Goal: Complete application form: Complete application form

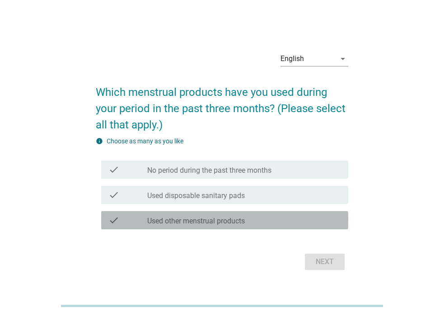
click at [218, 216] on div "check_box_outline_blank Used other menstrual products" at bounding box center [244, 220] width 194 height 11
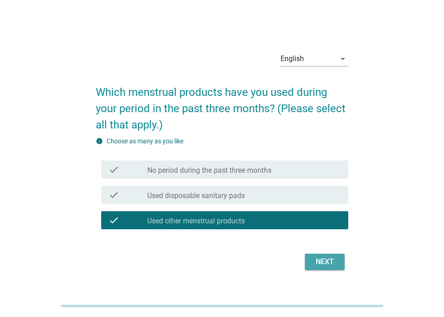
click at [317, 263] on div "Next" at bounding box center [324, 261] width 25 height 11
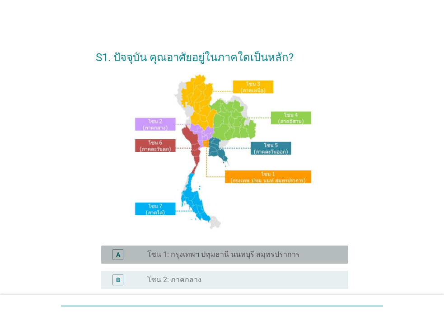
click at [299, 254] on div "radio_button_unchecked โซน 1: กรุงเทพฯ ปทุมธานี นนทบุรี สมุทรปราการ" at bounding box center [240, 254] width 187 height 9
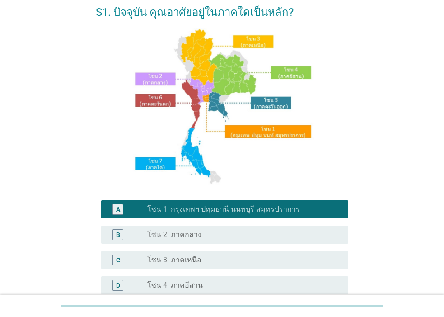
scroll to position [215, 0]
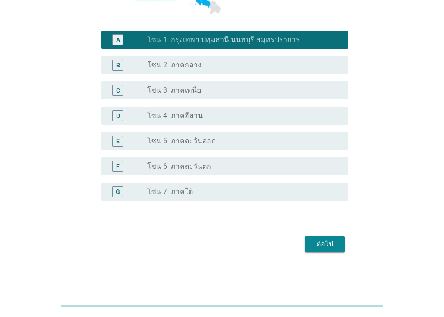
click at [329, 239] on div "ต่อไป" at bounding box center [324, 244] width 25 height 11
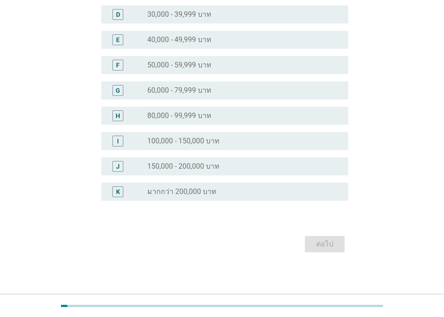
scroll to position [0, 0]
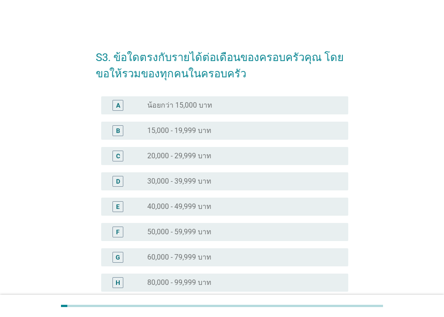
click at [226, 285] on div "radio_button_unchecked 80,000 - 99,999 บาท" at bounding box center [240, 282] width 187 height 9
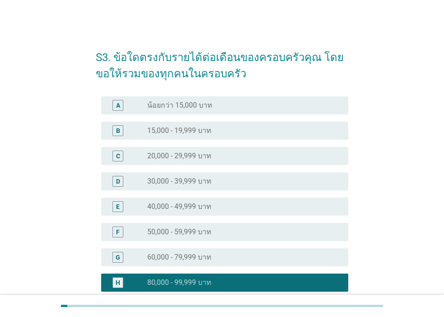
scroll to position [167, 0]
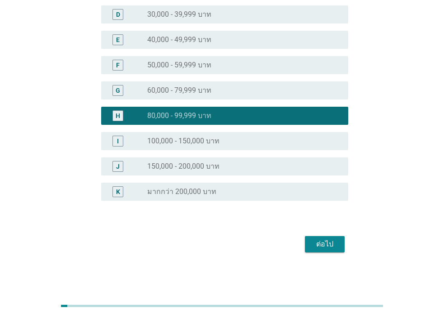
click at [312, 238] on button "ต่อไป" at bounding box center [325, 244] width 40 height 16
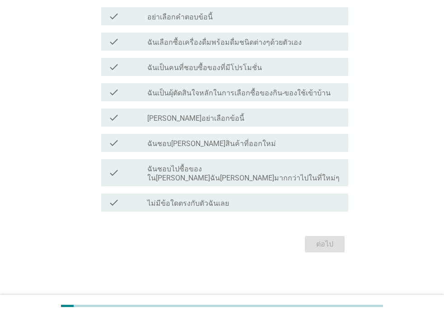
scroll to position [0, 0]
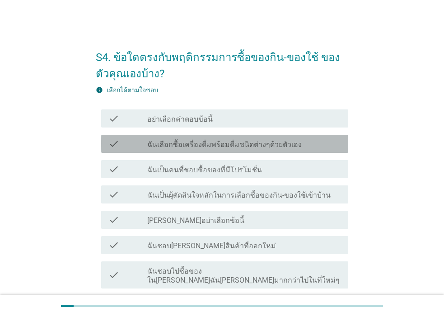
click at [229, 146] on label "ฉันเลือกซื้อเครื่องดื่มพร้อมดื่มชนิดต่างๆด้วยตัวเอง" at bounding box center [224, 144] width 154 height 9
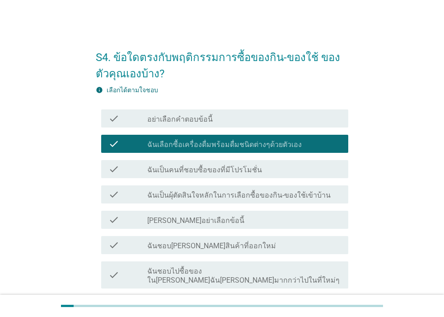
scroll to position [45, 0]
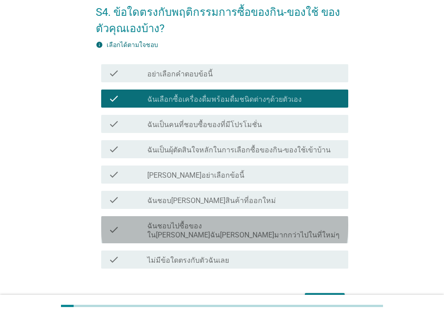
click at [225, 223] on label "ฉันชอบไปซื้อของใน[PERSON_NAME]ฉัน[PERSON_NAME]มากกว่าไปในที่ใหม่ๆ" at bounding box center [244, 230] width 194 height 18
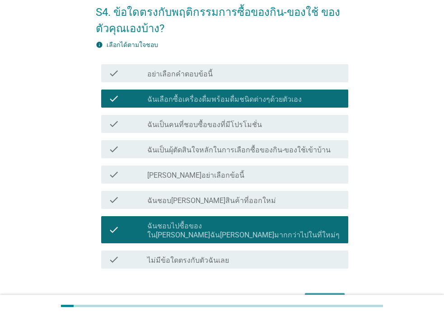
click at [317, 295] on div "ต่อไป" at bounding box center [324, 300] width 25 height 11
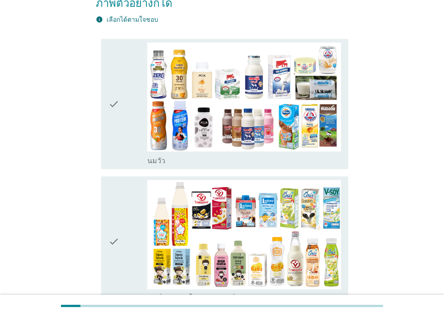
scroll to position [0, 0]
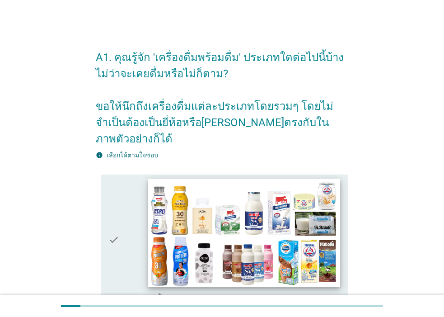
click at [255, 221] on img at bounding box center [244, 232] width 192 height 108
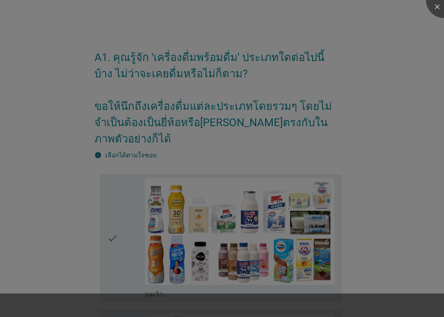
scroll to position [90, 0]
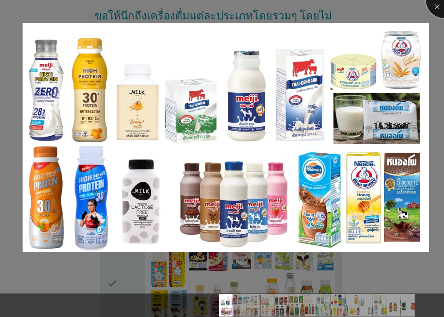
click at [438, 9] on div at bounding box center [444, 0] width 36 height 36
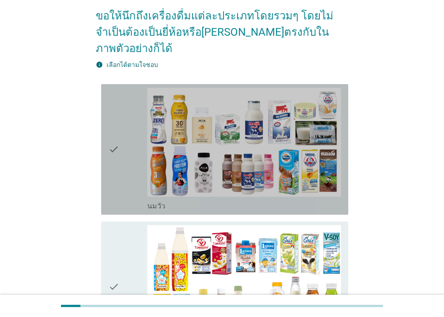
click at [108, 136] on icon "check" at bounding box center [113, 149] width 11 height 123
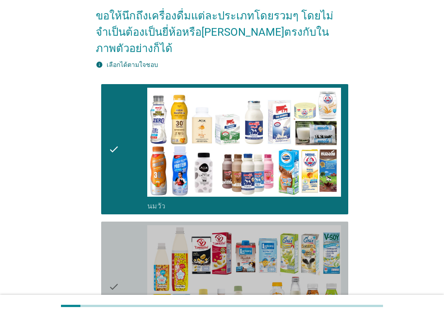
click at [122, 267] on div "check" at bounding box center [127, 286] width 39 height 123
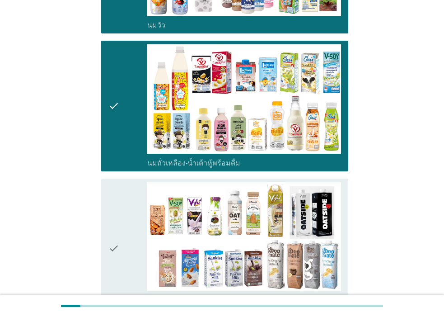
click at [125, 221] on div "check" at bounding box center [127, 248] width 39 height 132
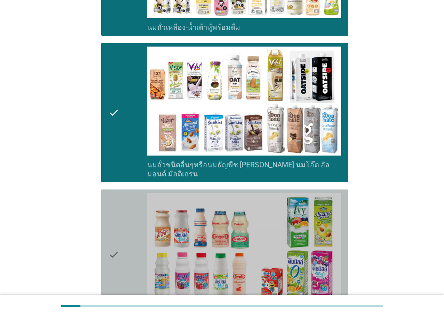
click at [126, 221] on div "check" at bounding box center [127, 254] width 39 height 123
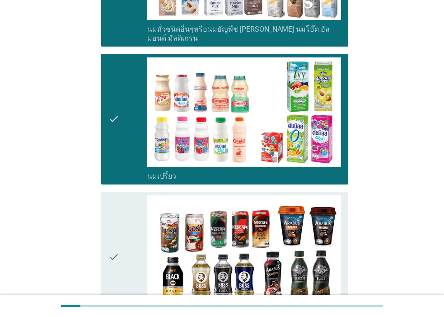
click at [126, 221] on div "check" at bounding box center [127, 256] width 39 height 123
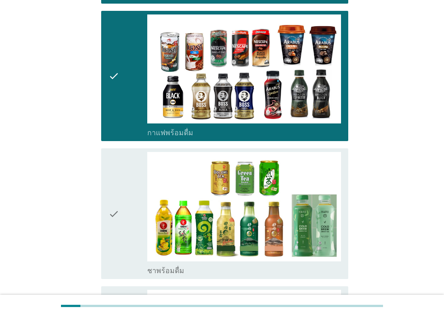
click at [127, 221] on div "check" at bounding box center [127, 213] width 39 height 123
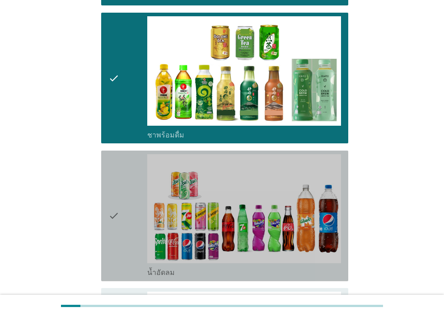
click at [127, 221] on div "check" at bounding box center [127, 215] width 39 height 123
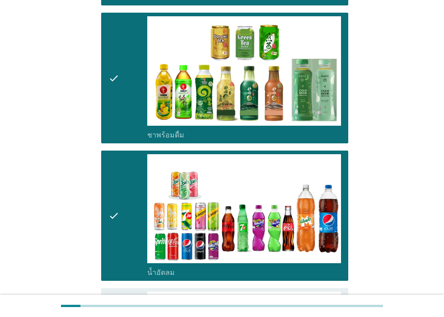
scroll to position [1039, 0]
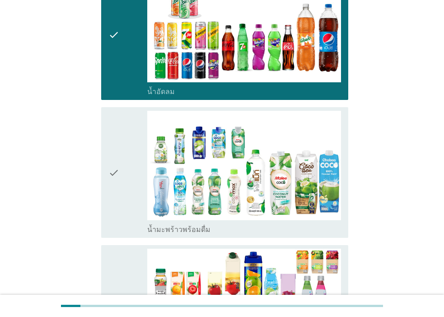
click at [122, 134] on div "check" at bounding box center [127, 172] width 39 height 123
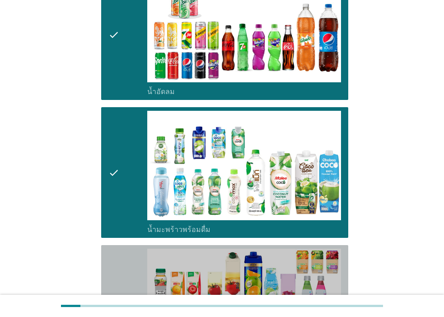
click at [143, 257] on div "check" at bounding box center [127, 309] width 39 height 123
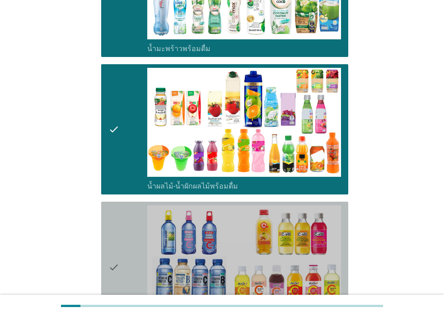
click at [144, 254] on div "check" at bounding box center [127, 266] width 39 height 123
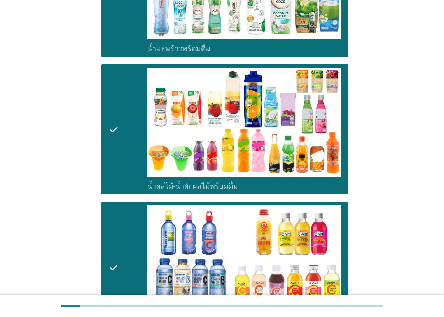
scroll to position [1400, 0]
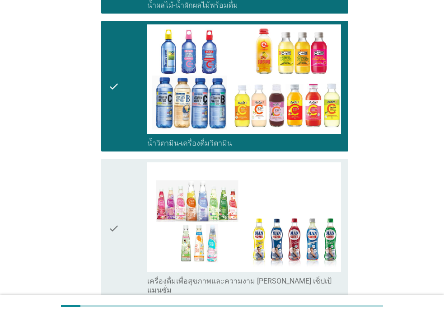
click at [140, 221] on div "check" at bounding box center [127, 228] width 39 height 132
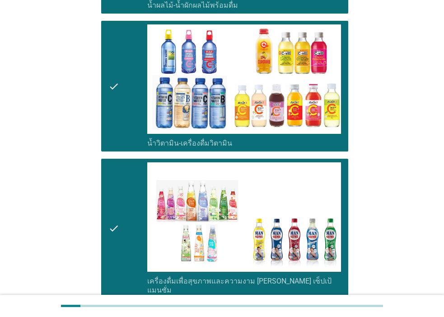
scroll to position [1626, 0]
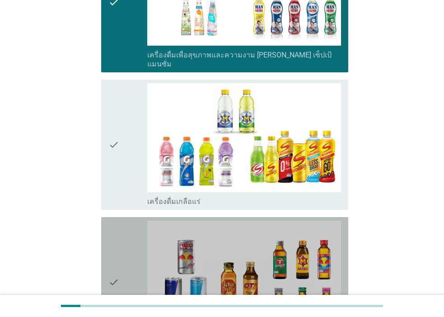
click at [142, 220] on div "check" at bounding box center [127, 281] width 39 height 123
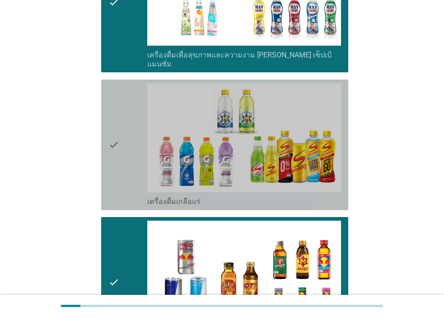
click at [141, 128] on div "check" at bounding box center [127, 144] width 39 height 123
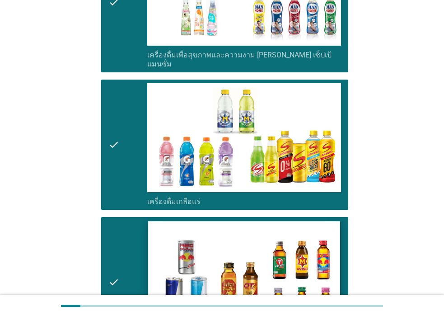
scroll to position [1807, 0]
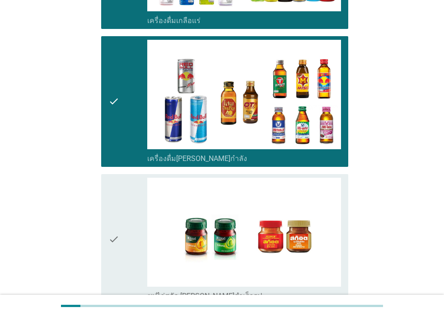
click at [135, 226] on div "check" at bounding box center [127, 239] width 39 height 123
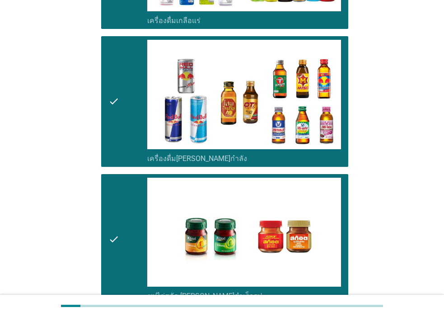
scroll to position [1891, 0]
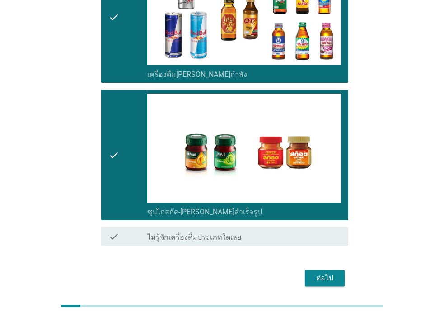
click at [320, 272] on div "ต่อไป" at bounding box center [324, 277] width 25 height 11
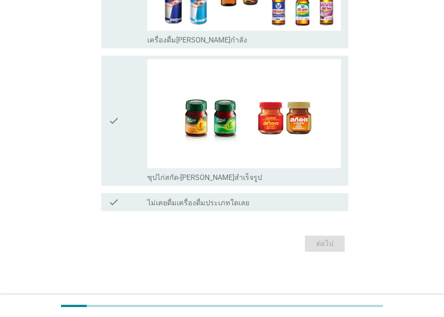
scroll to position [0, 0]
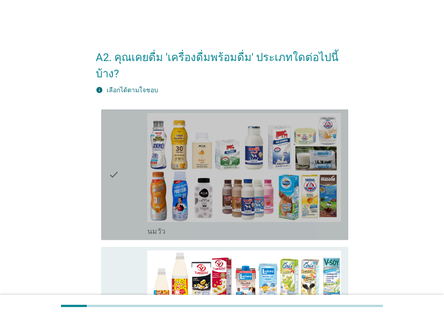
click at [115, 157] on icon "check" at bounding box center [113, 174] width 11 height 123
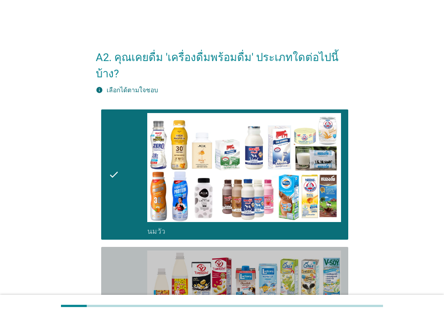
click at [134, 254] on div "check" at bounding box center [127, 311] width 39 height 123
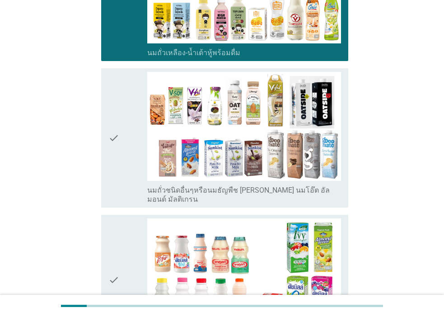
scroll to position [361, 0]
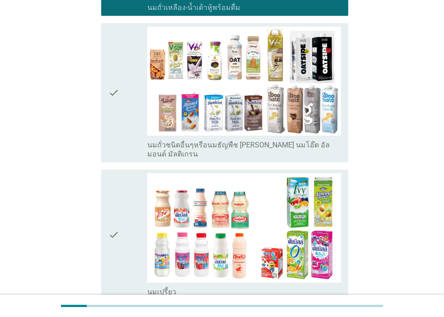
click at [137, 210] on div "check" at bounding box center [127, 234] width 39 height 123
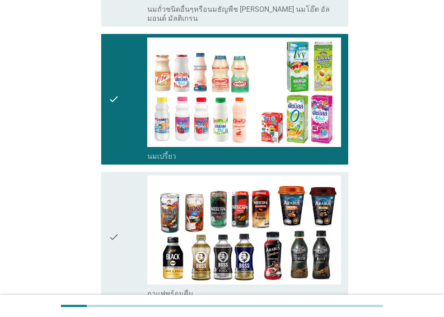
scroll to position [678, 0]
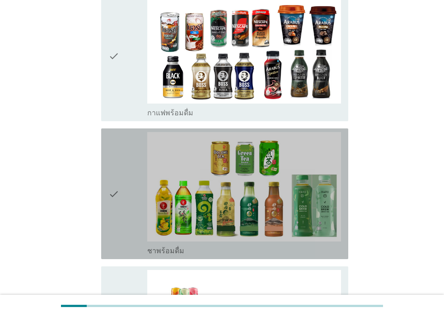
click at [138, 206] on div "check" at bounding box center [127, 193] width 39 height 123
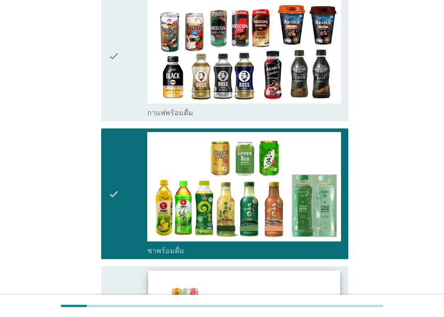
scroll to position [768, 0]
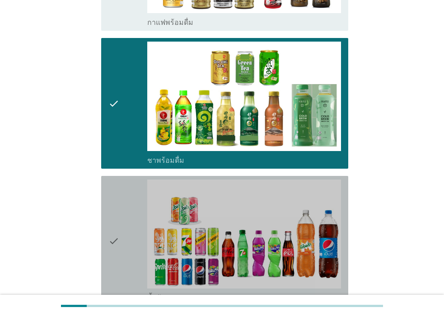
click at [143, 221] on div "check" at bounding box center [127, 240] width 39 height 123
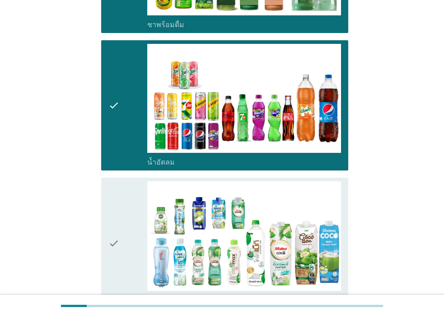
scroll to position [949, 0]
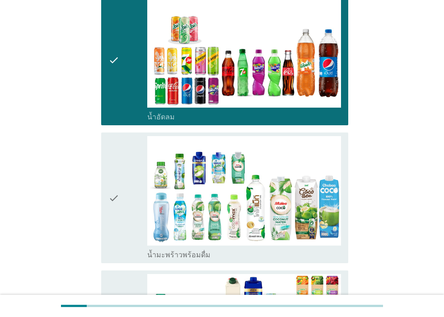
click at [131, 185] on div "check" at bounding box center [127, 197] width 39 height 123
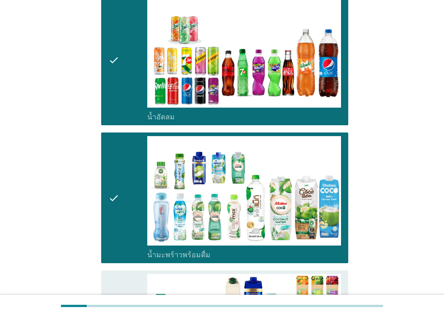
scroll to position [1084, 0]
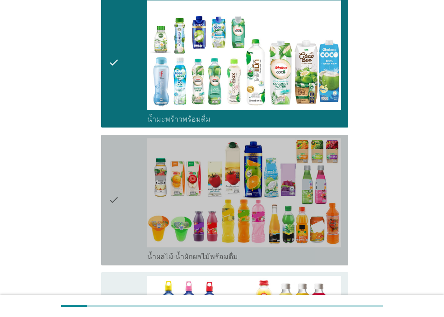
click at [131, 185] on div "check" at bounding box center [127, 199] width 39 height 123
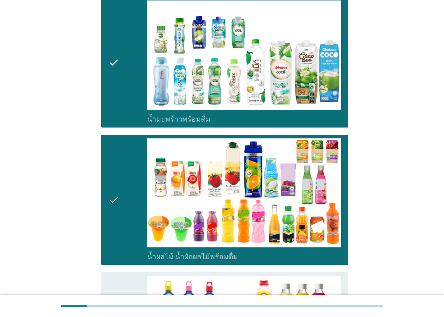
scroll to position [1174, 0]
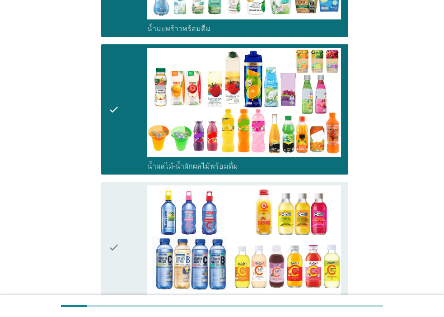
click at [133, 185] on div "check" at bounding box center [127, 246] width 39 height 123
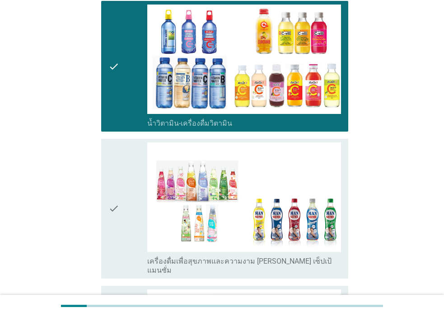
scroll to position [1491, 0]
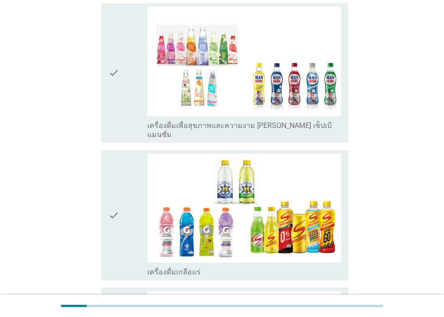
click at [133, 183] on div "check" at bounding box center [127, 215] width 39 height 123
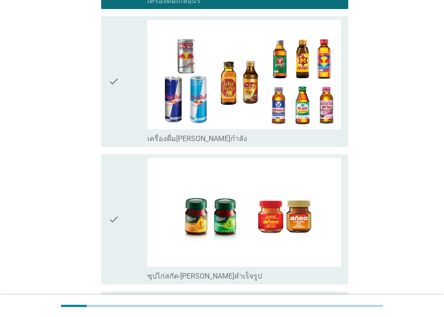
scroll to position [1826, 0]
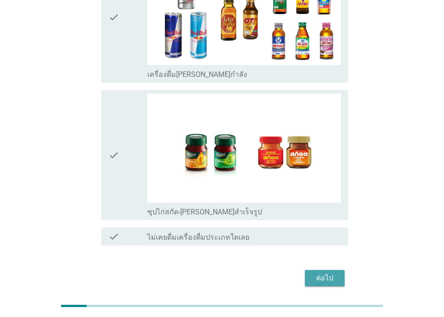
click at [318, 272] on div "ต่อไป" at bounding box center [324, 277] width 25 height 11
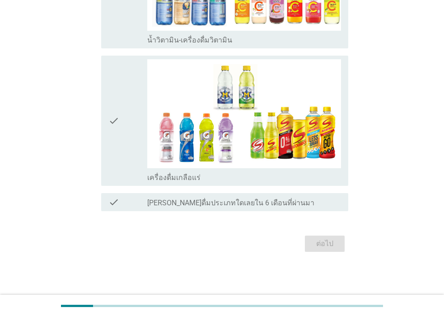
scroll to position [0, 0]
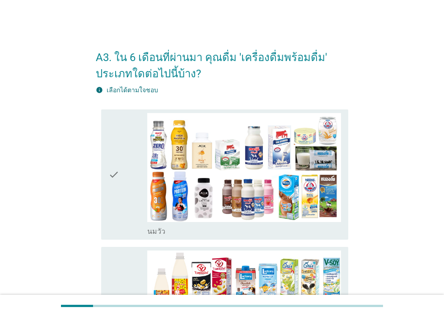
click at [120, 190] on div "check" at bounding box center [127, 174] width 39 height 123
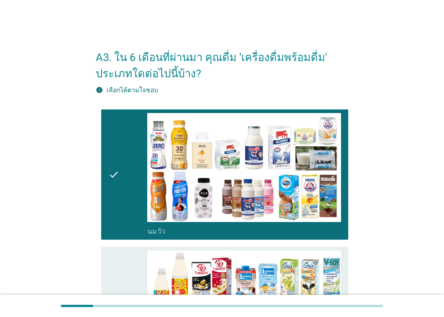
click at [121, 280] on div "check" at bounding box center [127, 311] width 39 height 123
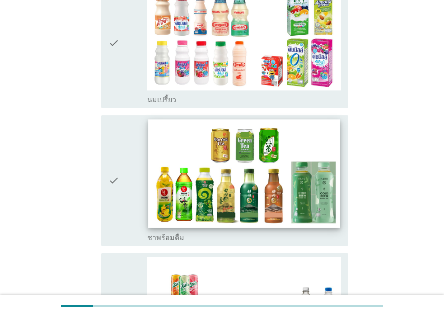
scroll to position [497, 0]
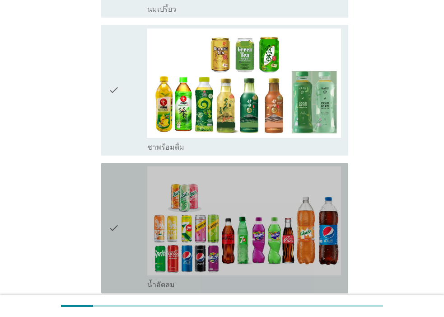
click at [122, 231] on div "check" at bounding box center [127, 227] width 39 height 123
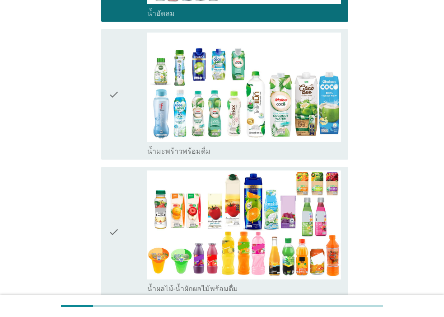
scroll to position [858, 0]
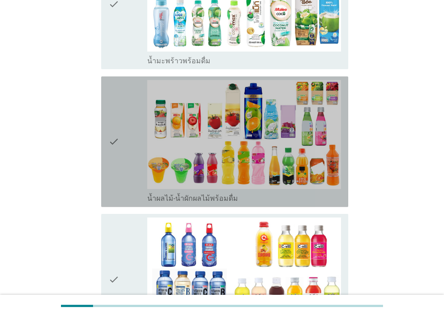
click at [109, 145] on icon "check" at bounding box center [113, 141] width 11 height 123
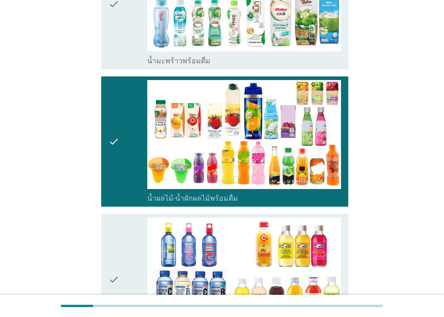
scroll to position [949, 0]
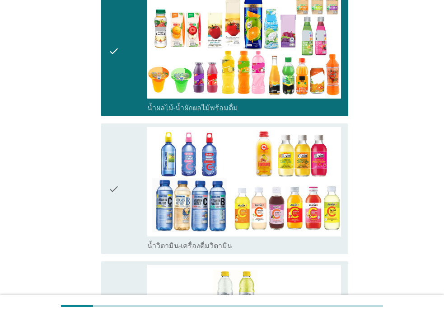
click at [109, 145] on icon "check" at bounding box center [113, 188] width 11 height 123
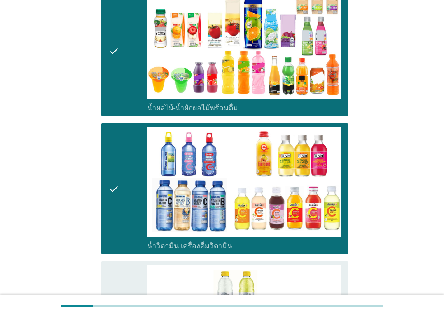
scroll to position [1129, 0]
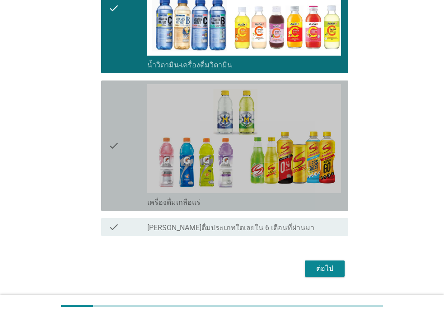
click at [109, 145] on icon "check" at bounding box center [113, 145] width 11 height 123
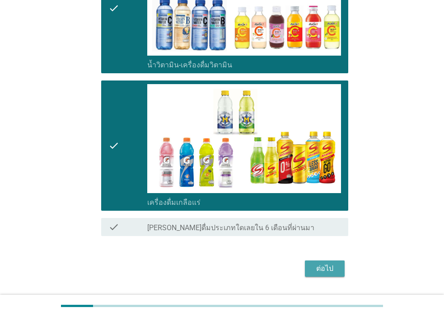
click at [316, 271] on div "ต่อไป" at bounding box center [324, 268] width 25 height 11
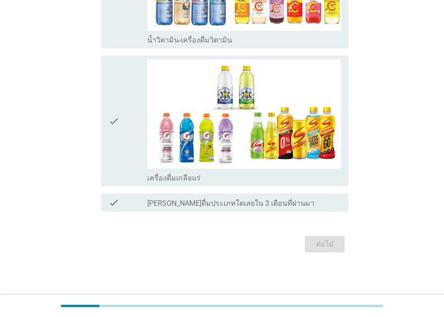
scroll to position [0, 0]
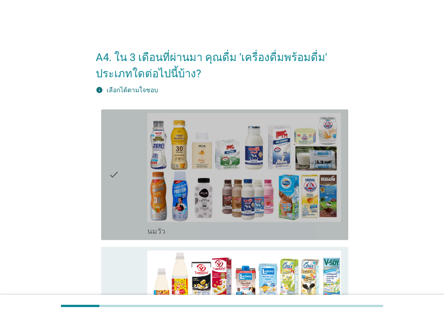
drag, startPoint x: 122, startPoint y: 197, endPoint x: 123, endPoint y: 208, distance: 10.9
click at [122, 197] on div "check" at bounding box center [127, 174] width 39 height 123
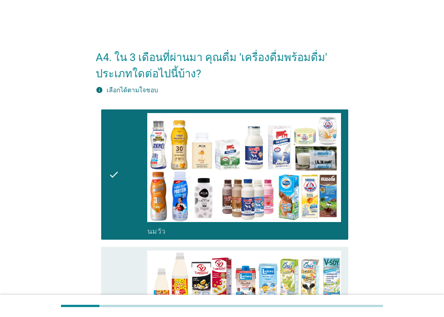
click at [124, 263] on div "check" at bounding box center [127, 311] width 39 height 123
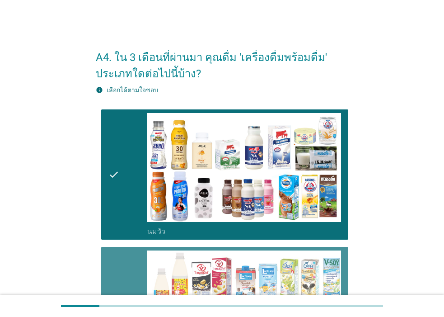
scroll to position [226, 0]
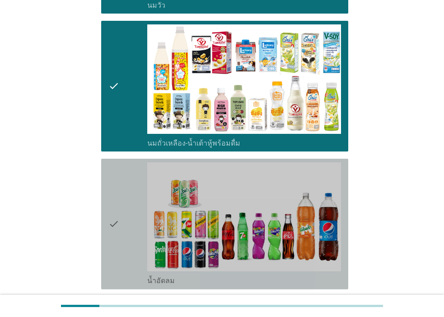
click at [127, 249] on div "check" at bounding box center [127, 223] width 39 height 123
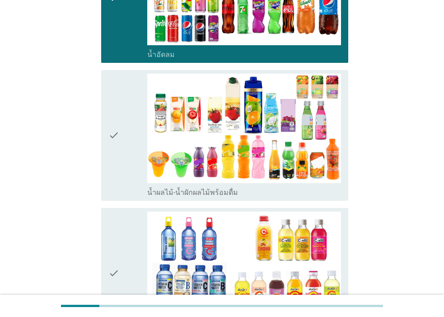
scroll to position [542, 0]
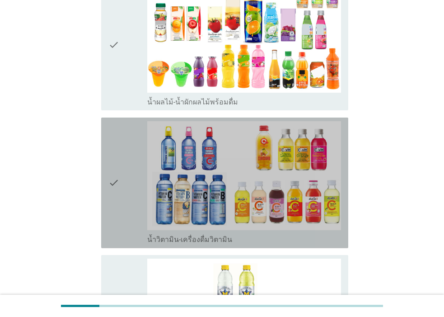
click at [117, 193] on icon "check" at bounding box center [113, 182] width 11 height 123
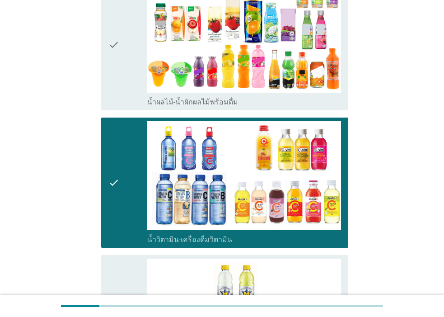
click at [117, 193] on icon "check" at bounding box center [113, 182] width 11 height 123
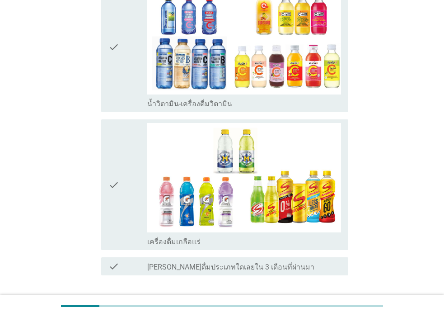
click at [117, 193] on icon "check" at bounding box center [113, 184] width 11 height 123
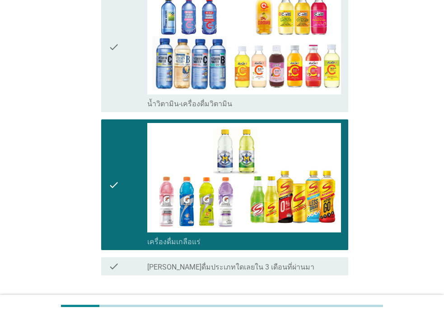
scroll to position [741, 0]
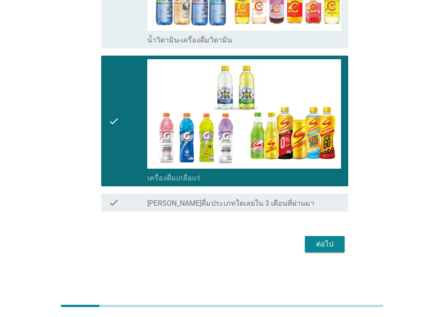
click at [323, 243] on div "ต่อไป" at bounding box center [324, 244] width 25 height 11
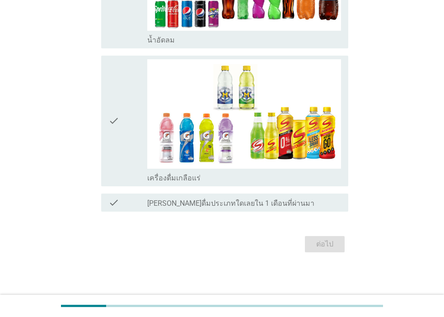
scroll to position [0, 0]
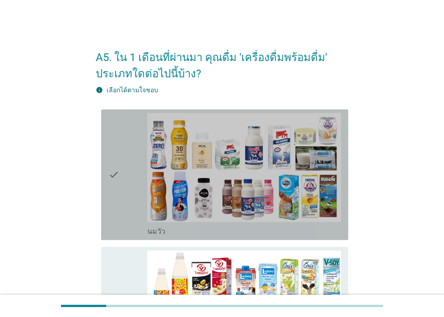
click at [121, 184] on div "check" at bounding box center [127, 174] width 39 height 123
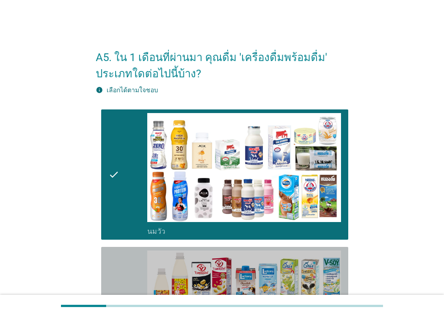
drag, startPoint x: 135, startPoint y: 260, endPoint x: 139, endPoint y: 257, distance: 5.3
click at [136, 260] on div "check" at bounding box center [127, 311] width 39 height 123
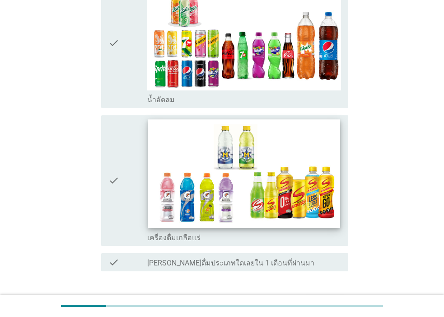
scroll to position [466, 0]
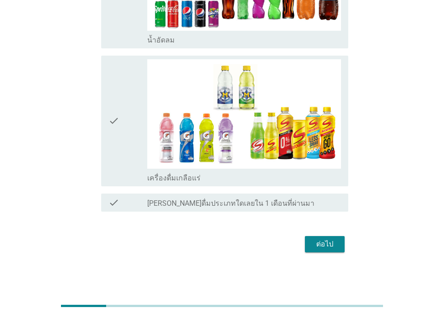
click at [325, 239] on div "ต่อไป" at bounding box center [324, 244] width 25 height 11
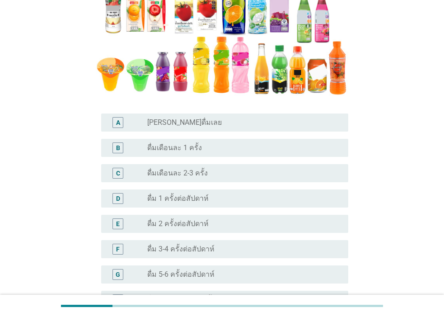
scroll to position [226, 0]
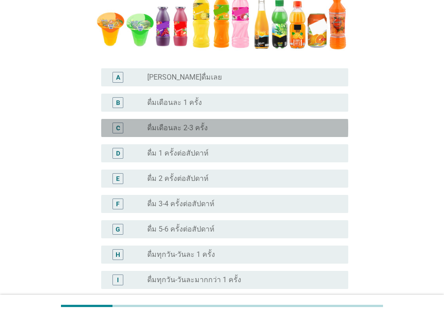
click at [209, 126] on div "radio_button_unchecked ดื่มเดือนละ 2-3 ครั้ง" at bounding box center [240, 127] width 187 height 9
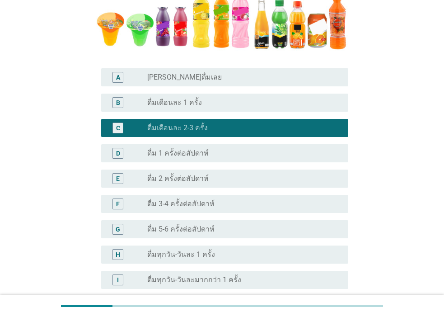
scroll to position [314, 0]
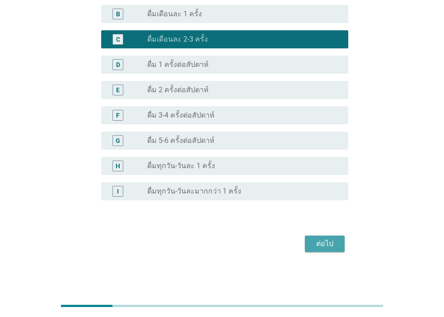
click at [322, 241] on div "ต่อไป" at bounding box center [324, 243] width 25 height 11
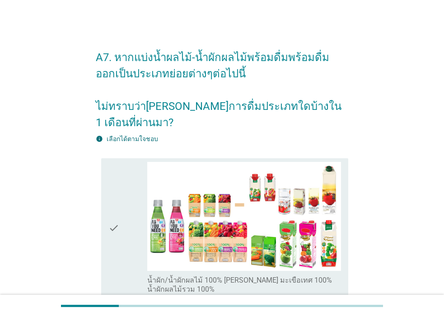
scroll to position [136, 0]
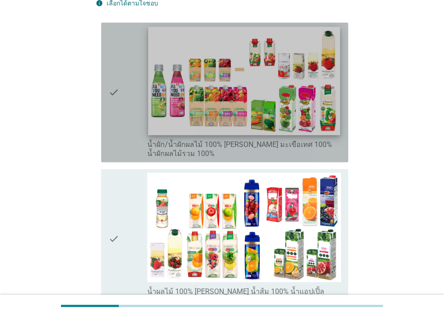
click at [202, 98] on img at bounding box center [244, 81] width 192 height 108
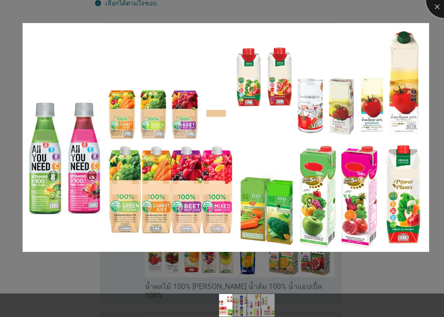
click at [437, 11] on div at bounding box center [444, 0] width 36 height 36
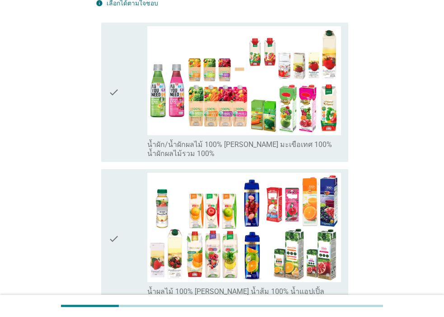
click at [130, 78] on div "check" at bounding box center [127, 92] width 39 height 132
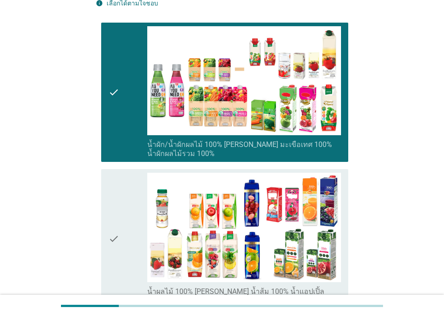
click at [101, 215] on div "check check_box_outline_blank น้ำผลไม้ 100% [PERSON_NAME] น้ำส้ม 100% น้ำแอปเปิ…" at bounding box center [224, 239] width 247 height 140
drag, startPoint x: 101, startPoint y: 215, endPoint x: 115, endPoint y: 211, distance: 15.0
click at [108, 215] on div "check check_box_outline_blank น้ำผลไม้ 100% [PERSON_NAME] น้ำส้ม 100% น้ำแอปเปิ…" at bounding box center [224, 239] width 247 height 140
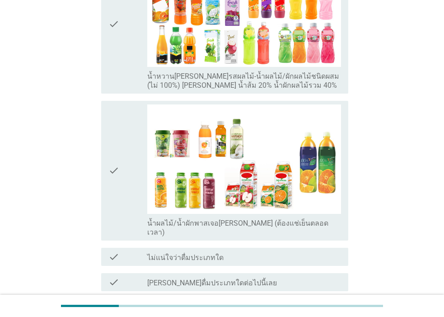
scroll to position [542, 0]
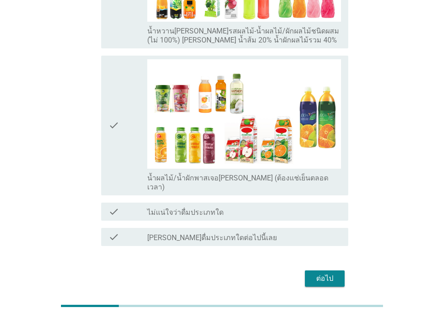
click at [315, 273] on div "ต่อไป" at bounding box center [324, 278] width 25 height 11
